Goal: Task Accomplishment & Management: Manage account settings

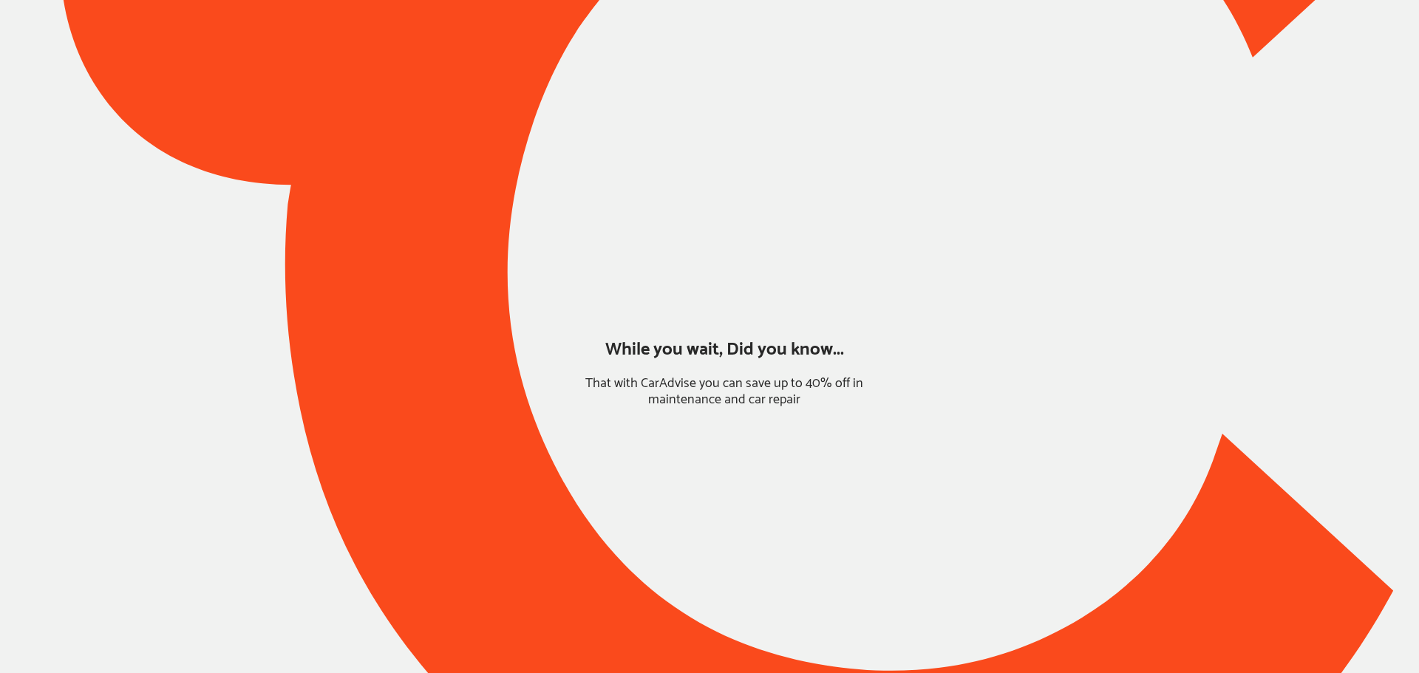
type input "*****"
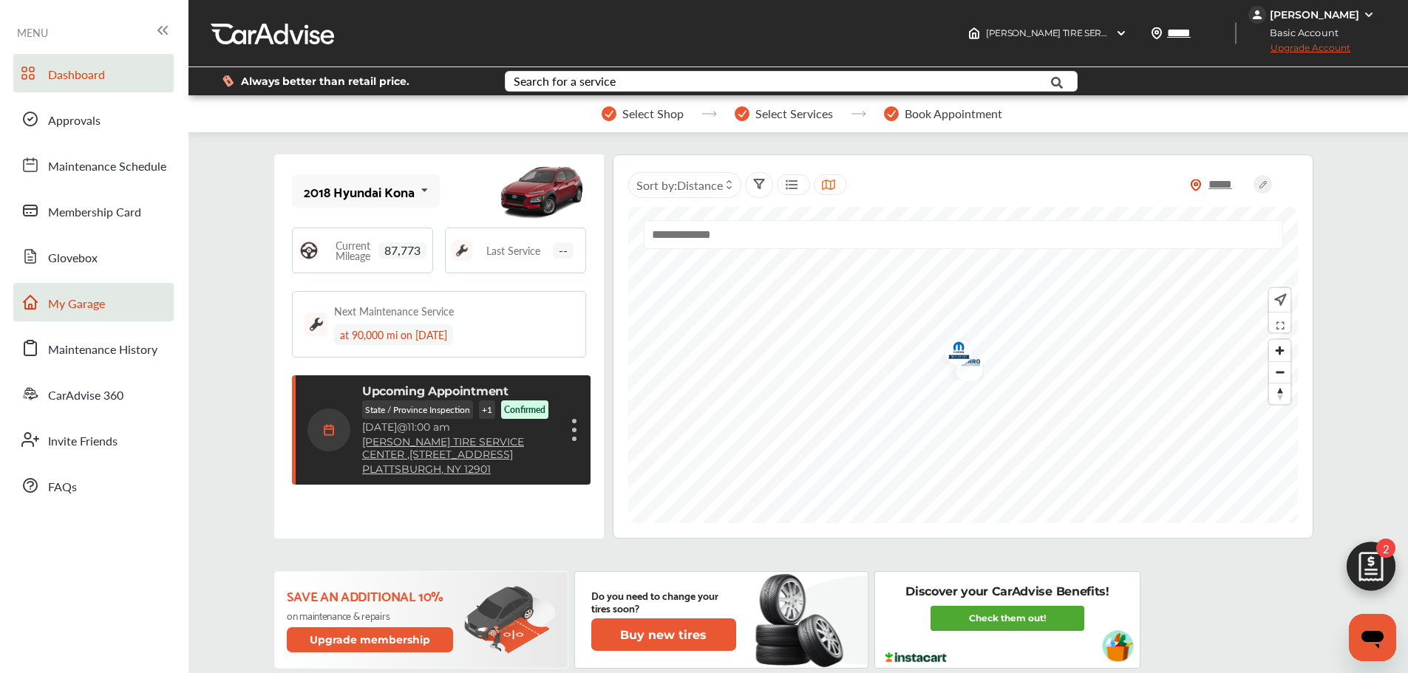
click at [76, 302] on span "My Garage" at bounding box center [76, 304] width 57 height 19
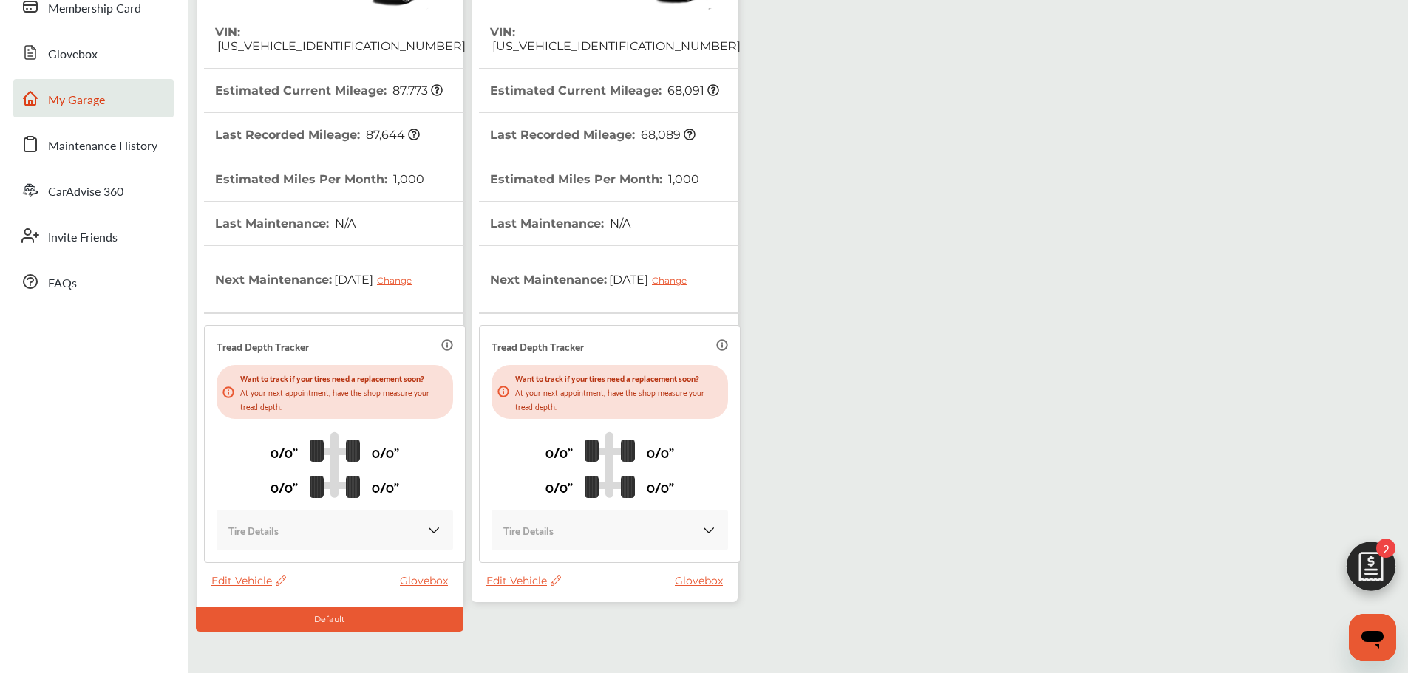
scroll to position [261, 0]
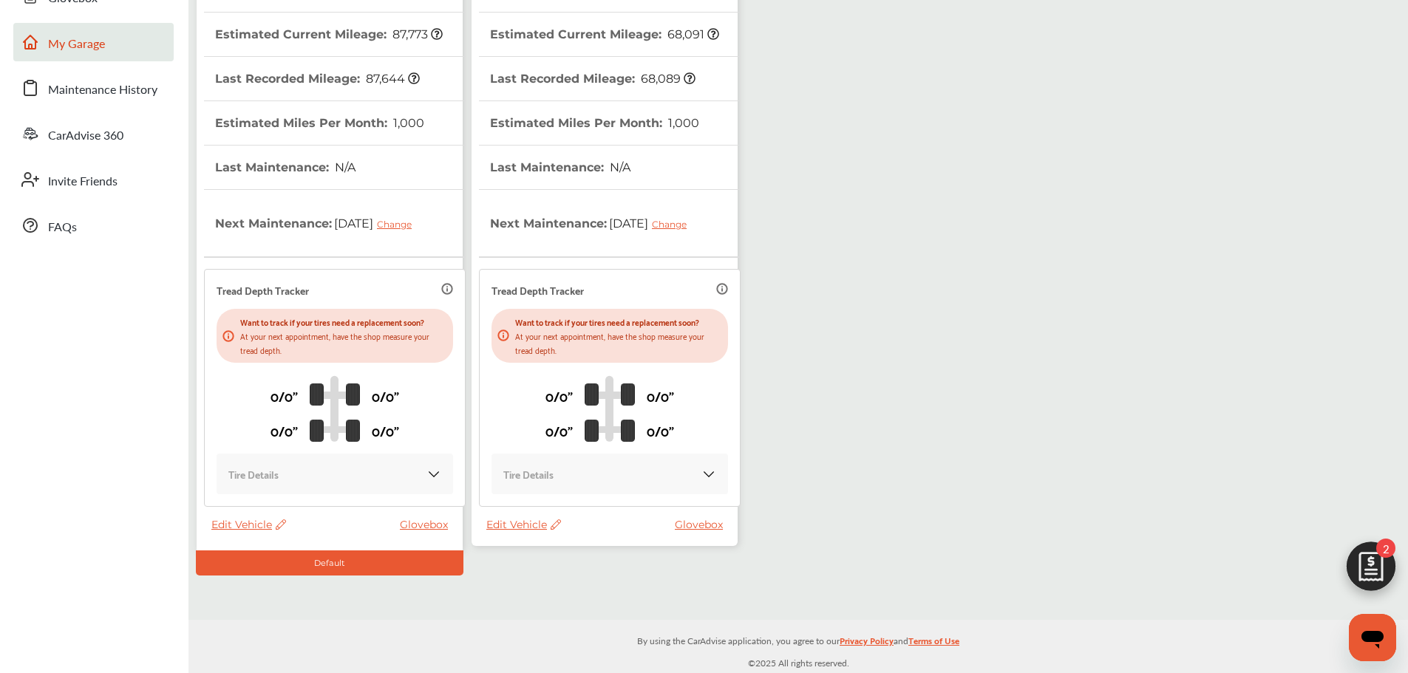
click at [517, 528] on span "Edit Vehicle" at bounding box center [523, 524] width 75 height 13
click at [546, 599] on div "Use this vehicle" at bounding box center [583, 590] width 133 height 23
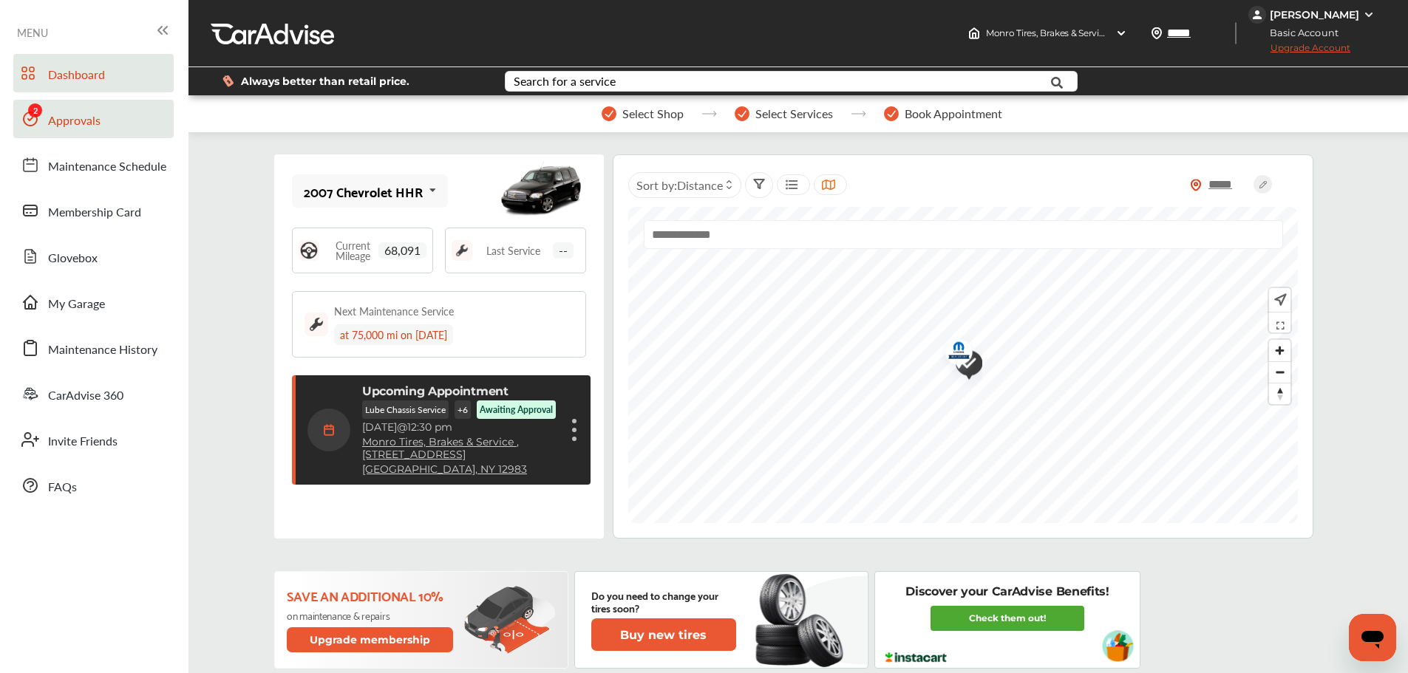
click at [64, 119] on span "Approvals" at bounding box center [74, 121] width 52 height 19
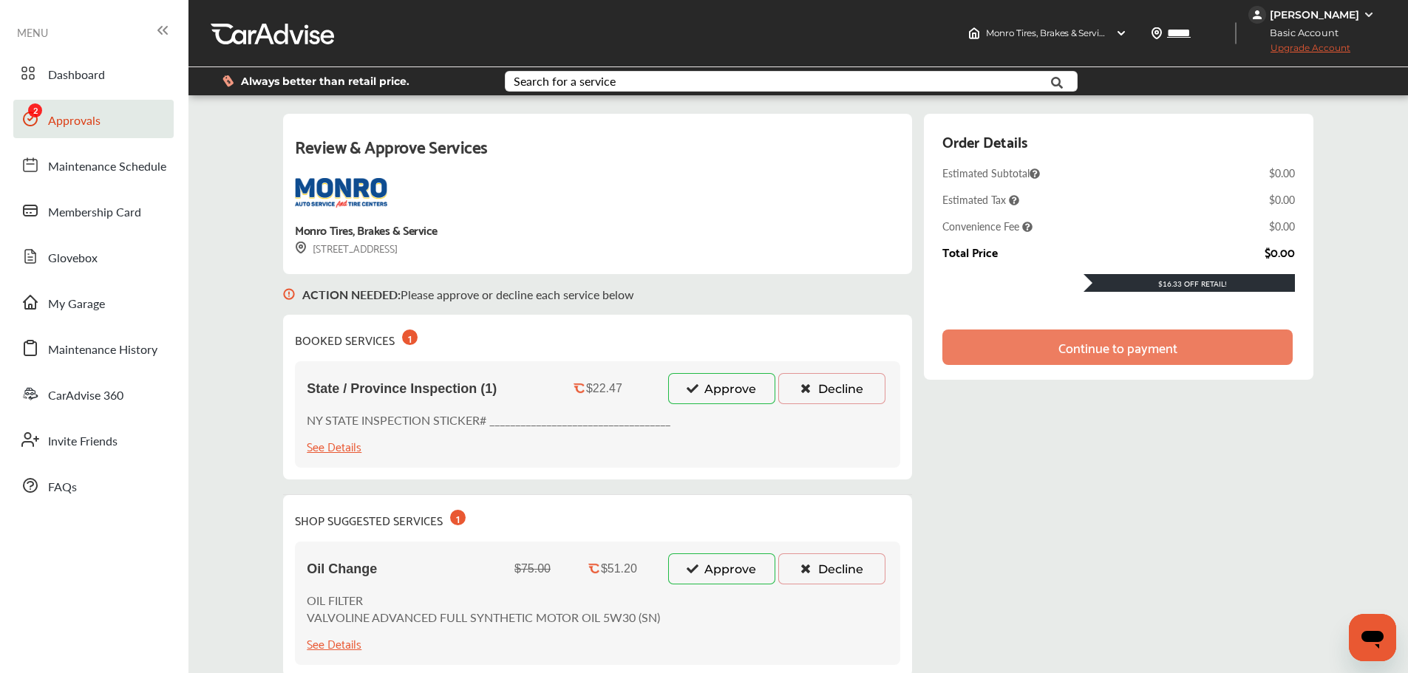
click at [719, 570] on button "Approve" at bounding box center [721, 569] width 107 height 31
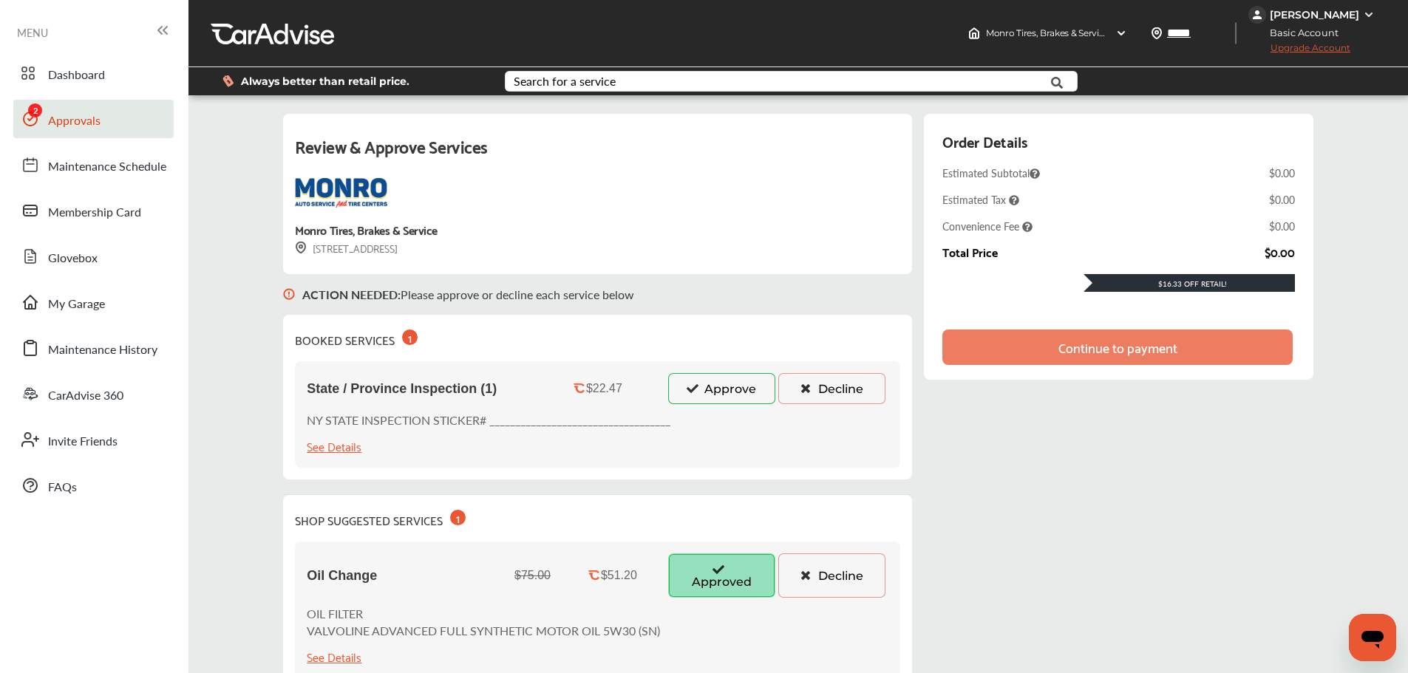
click at [728, 382] on button "Approve" at bounding box center [721, 388] width 107 height 31
